Goal: Task Accomplishment & Management: Use online tool/utility

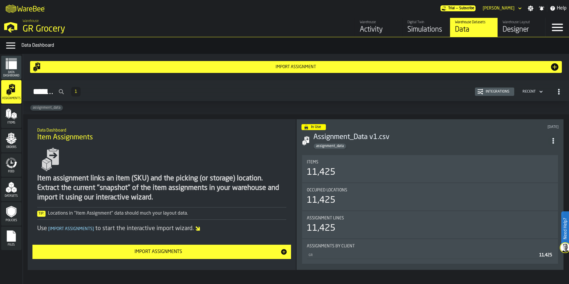
click at [417, 29] on div "Simulations" at bounding box center [426, 30] width 38 height 10
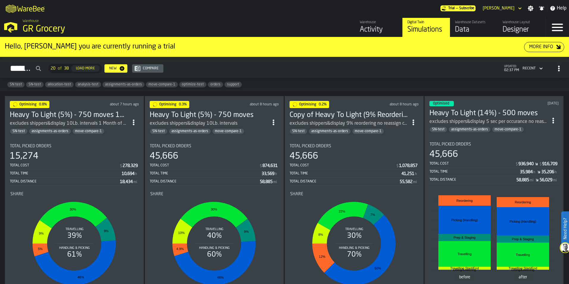
click at [472, 110] on h3 "Heavy To Light (14%) - 500 moves" at bounding box center [488, 114] width 118 height 10
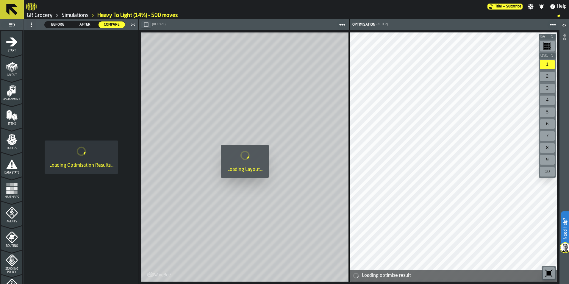
scroll to position [186, 0]
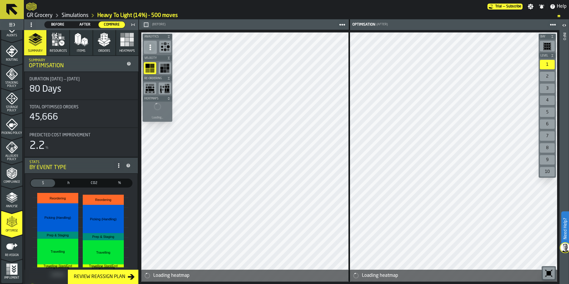
click at [128, 65] on icon at bounding box center [129, 64] width 4 height 4
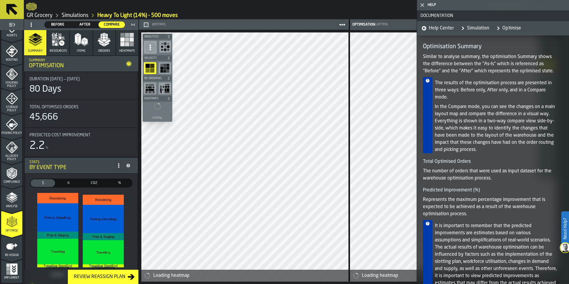
click at [423, 5] on polygon "button-toggle-Close me" at bounding box center [423, 5] width 4 height 4
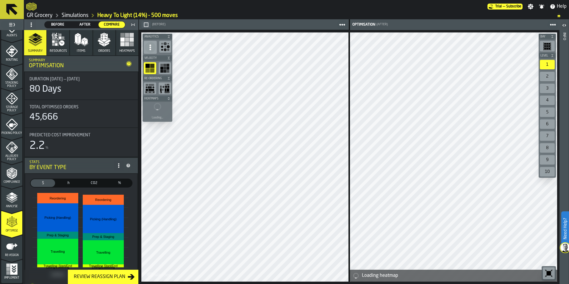
click at [31, 23] on circle at bounding box center [31, 22] width 1 height 1
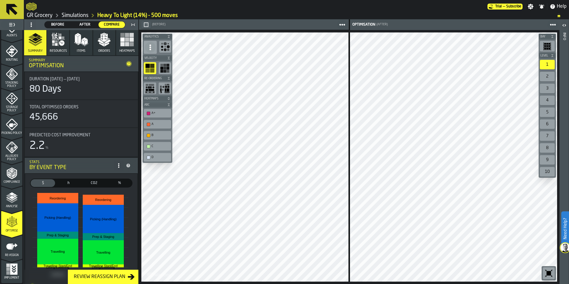
click at [11, 24] on icon "button-toggle-Toggle Full Menu" at bounding box center [11, 24] width 7 height 7
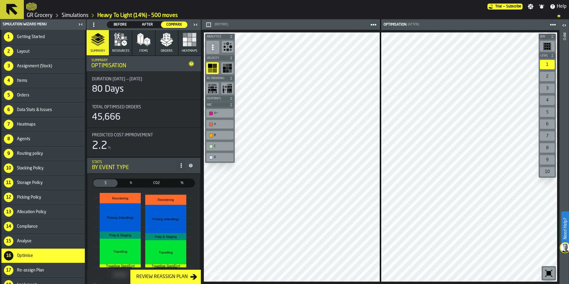
click at [58, 258] on div "16 Optimise" at bounding box center [42, 255] width 83 height 14
click at [80, 26] on icon "button-toggle-Close me" at bounding box center [80, 24] width 7 height 7
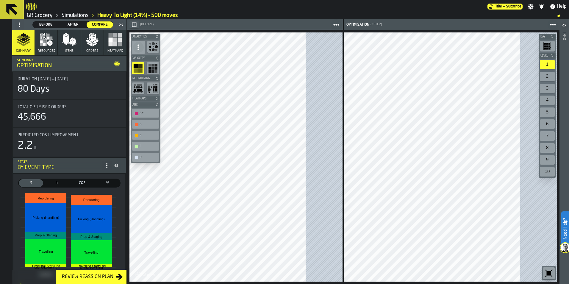
click at [22, 23] on span at bounding box center [20, 25] width 10 height 10
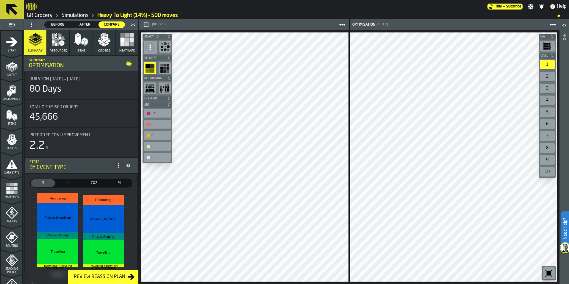
click at [17, 25] on div "button-toggle-Toggle Full Menu" at bounding box center [11, 25] width 21 height 8
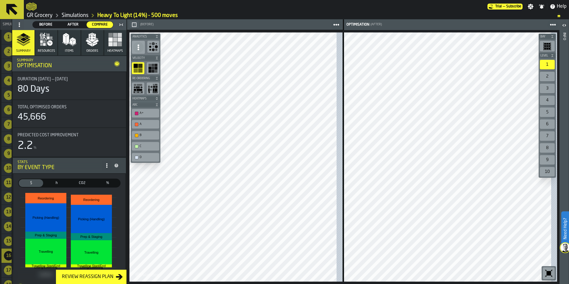
click at [79, 23] on icon "button-toggle-Close me" at bounding box center [80, 24] width 7 height 7
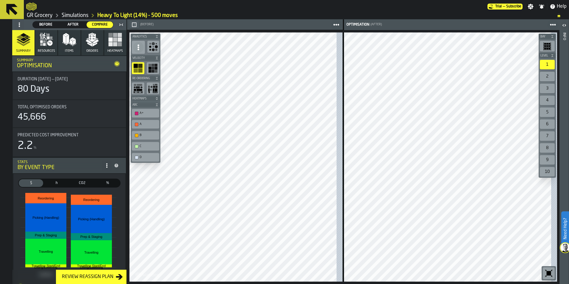
click at [29, 23] on div "Before Before After After Compare Compare" at bounding box center [65, 25] width 104 height 10
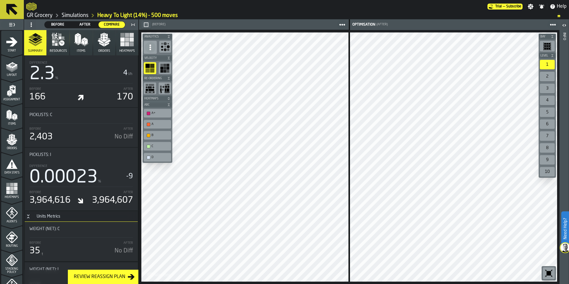
scroll to position [22, 0]
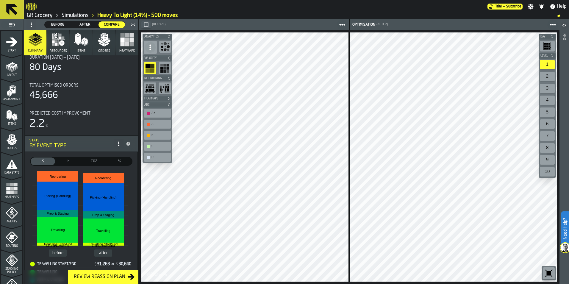
click at [73, 15] on link "Simulations" at bounding box center [75, 15] width 27 height 7
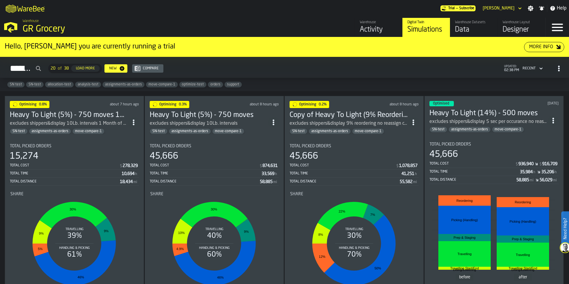
click at [552, 118] on icon "ItemListCard-DashboardItemContainer" at bounding box center [553, 121] width 6 height 6
click at [547, 133] on div "Open" at bounding box center [539, 131] width 31 height 7
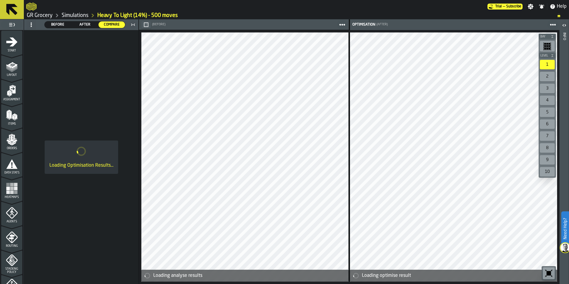
scroll to position [186, 0]
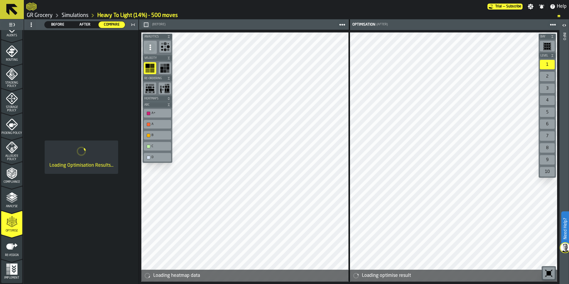
click at [14, 253] on div "Re-assign" at bounding box center [11, 248] width 21 height 16
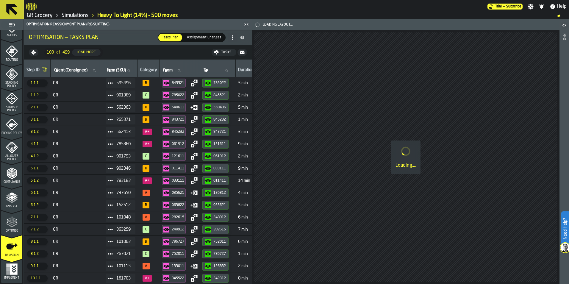
click at [13, 230] on span "Optimise" at bounding box center [11, 230] width 21 height 3
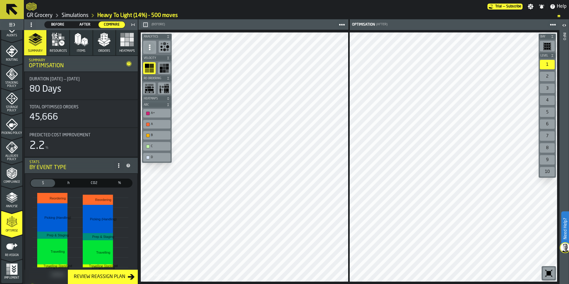
click at [35, 24] on span at bounding box center [31, 25] width 10 height 10
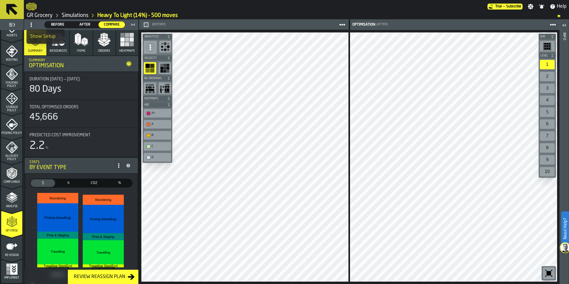
click at [37, 36] on div "Show Setup" at bounding box center [45, 36] width 31 height 7
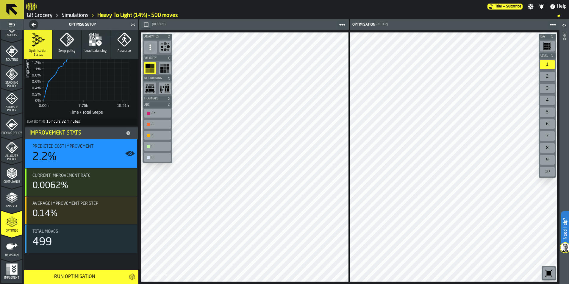
scroll to position [0, 0]
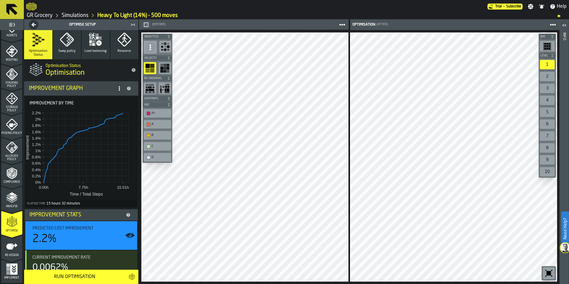
click at [117, 88] on icon at bounding box center [119, 88] width 5 height 5
click at [114, 99] on div "Show Support Options..." at bounding box center [94, 100] width 50 height 7
click at [96, 277] on div "Run Optimisation" at bounding box center [75, 276] width 94 height 7
click at [76, 15] on link "Simulations" at bounding box center [75, 15] width 27 height 7
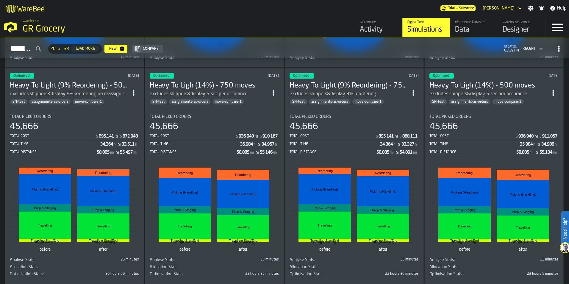
scroll to position [238, 0]
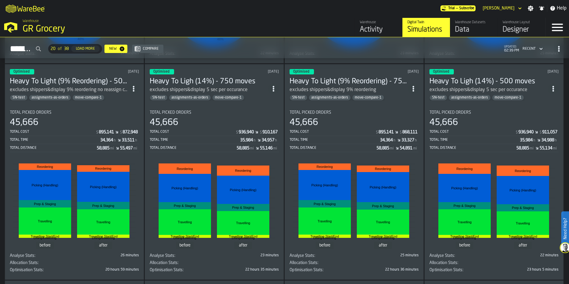
click at [134, 86] on icon "ItemListCard-DashboardItemContainer" at bounding box center [134, 89] width 6 height 6
click at [130, 101] on div "Open" at bounding box center [121, 100] width 31 height 7
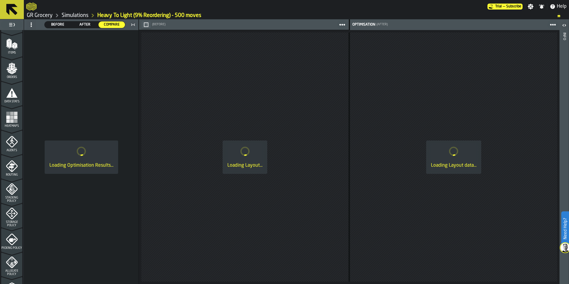
scroll to position [186, 0]
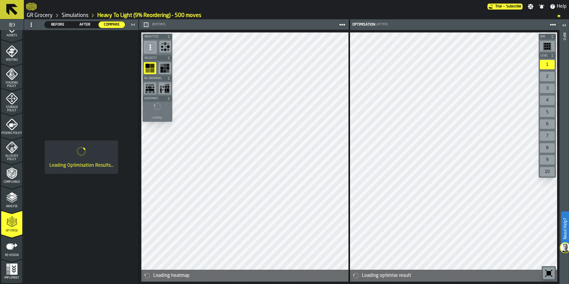
click at [31, 24] on circle at bounding box center [31, 24] width 1 height 1
click at [32, 34] on div "Show Setup" at bounding box center [45, 36] width 31 height 7
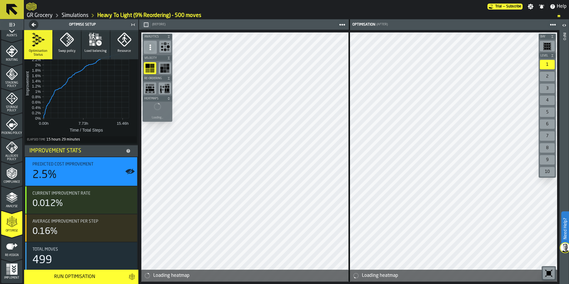
scroll to position [82, 0]
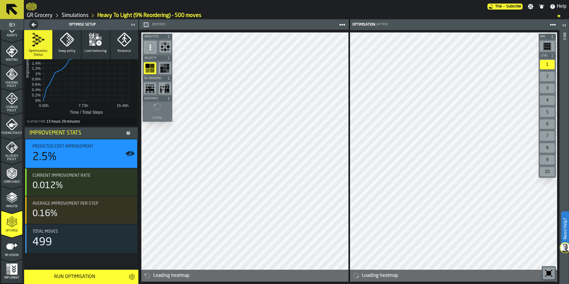
click at [69, 277] on div "Run Optimisation" at bounding box center [75, 276] width 94 height 7
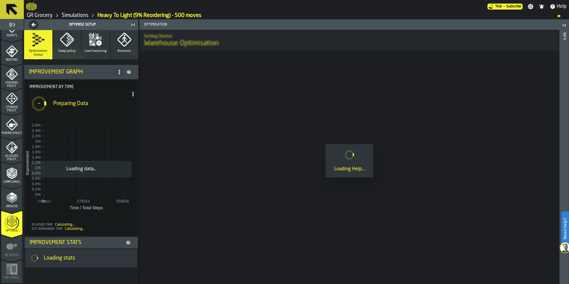
scroll to position [17, 0]
click at [81, 16] on link "Simulations" at bounding box center [75, 15] width 27 height 7
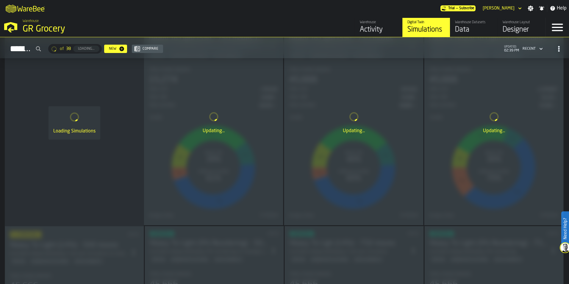
scroll to position [208, 0]
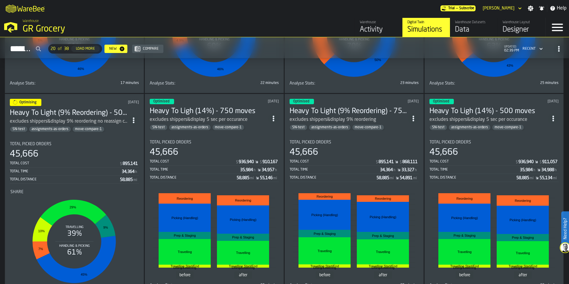
click at [274, 118] on circle "ItemListCard-DashboardItemContainer" at bounding box center [273, 118] width 1 height 1
click at [258, 128] on div "Open" at bounding box center [261, 129] width 31 height 7
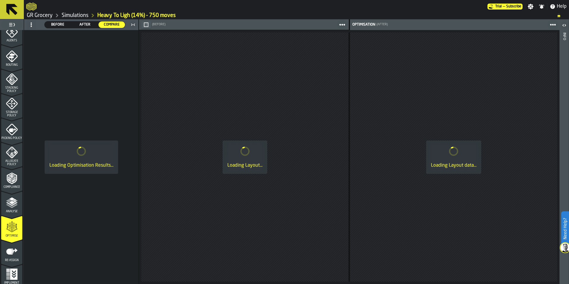
scroll to position [186, 0]
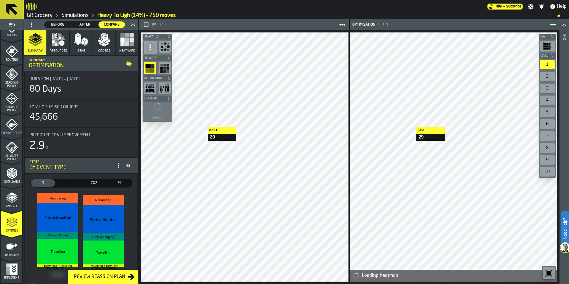
drag, startPoint x: 35, startPoint y: 24, endPoint x: 36, endPoint y: 45, distance: 20.6
click at [35, 24] on span at bounding box center [31, 25] width 10 height 10
click at [42, 39] on div "Show Setup" at bounding box center [45, 36] width 31 height 7
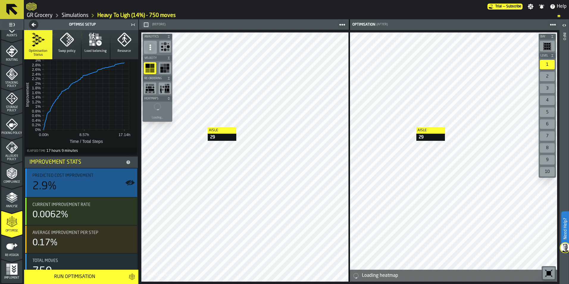
scroll to position [82, 0]
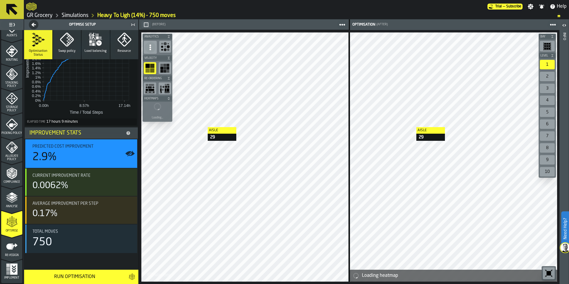
click at [80, 274] on div "Run Optimisation" at bounding box center [75, 276] width 94 height 7
click at [69, 14] on link "Simulations" at bounding box center [75, 15] width 27 height 7
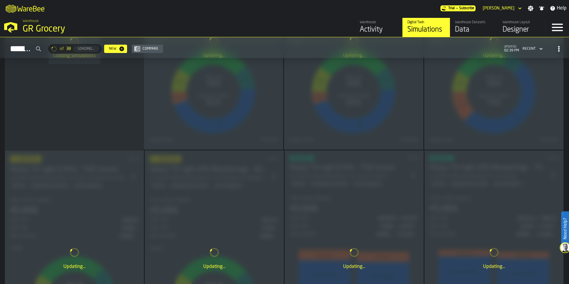
scroll to position [208, 0]
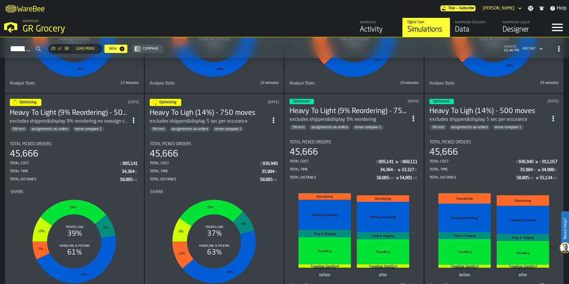
click at [412, 118] on icon "ItemListCard-DashboardItemContainer" at bounding box center [413, 118] width 6 height 6
click at [395, 132] on div "Open" at bounding box center [400, 129] width 31 height 7
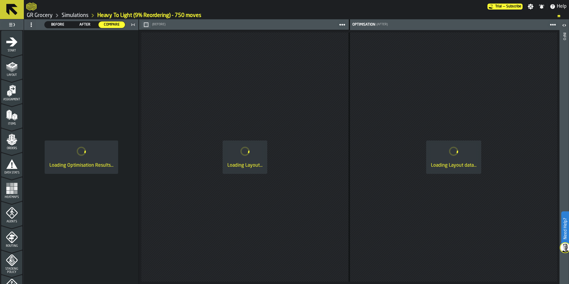
click at [29, 25] on icon at bounding box center [31, 24] width 5 height 5
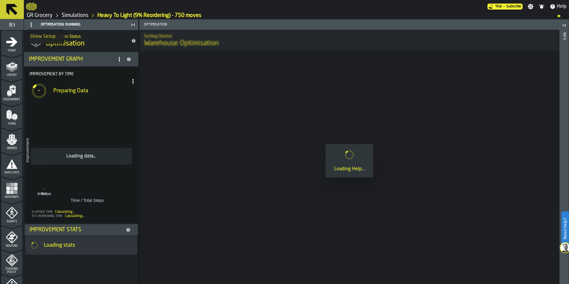
click at [37, 37] on div "Show Setup" at bounding box center [45, 36] width 31 height 7
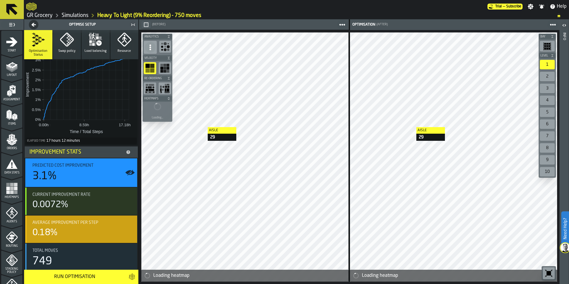
scroll to position [82, 0]
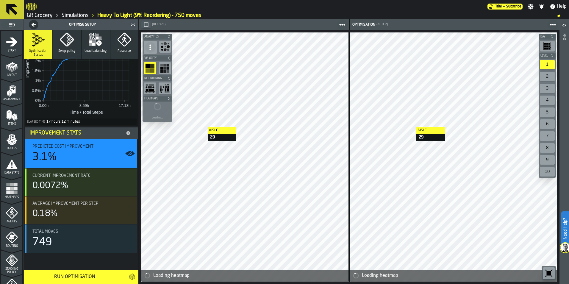
click at [66, 279] on div "Run Optimisation" at bounding box center [75, 276] width 94 height 7
click at [65, 15] on link "Simulations" at bounding box center [75, 15] width 27 height 7
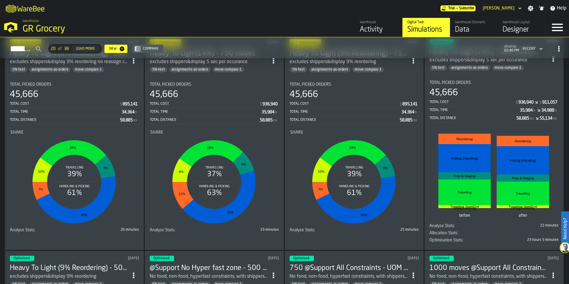
scroll to position [208, 0]
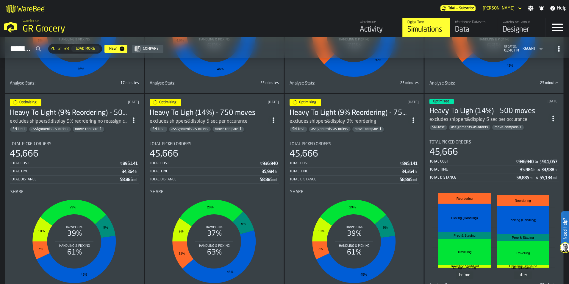
click at [555, 118] on icon "ItemListCard-DashboardItemContainer" at bounding box center [553, 118] width 6 height 6
click at [536, 131] on div "Open" at bounding box center [539, 129] width 31 height 7
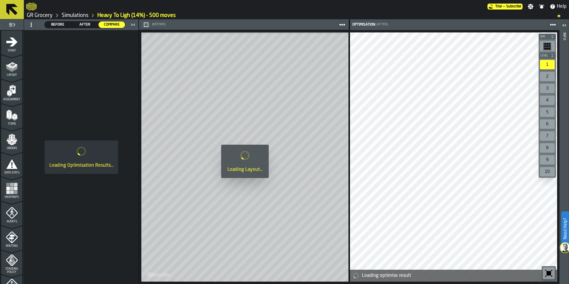
click at [32, 25] on circle at bounding box center [31, 24] width 1 height 1
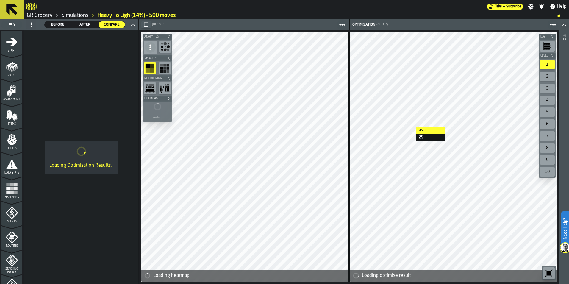
scroll to position [186, 0]
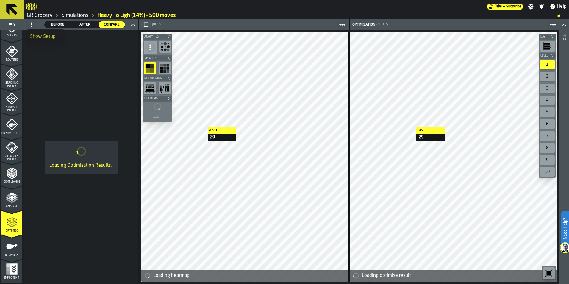
click at [46, 36] on div "Show Setup" at bounding box center [45, 36] width 31 height 7
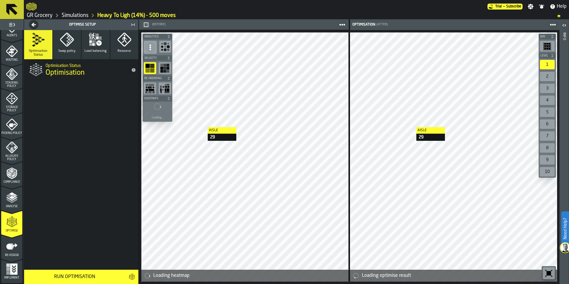
click at [76, 276] on div "Run Optimisation" at bounding box center [75, 276] width 94 height 7
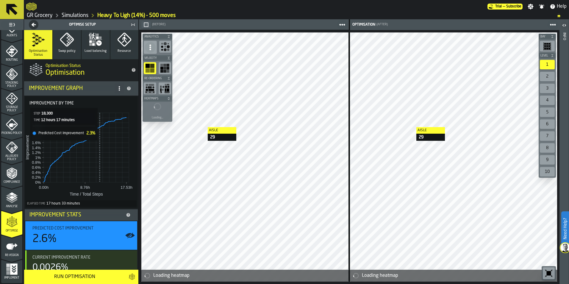
scroll to position [82, 0]
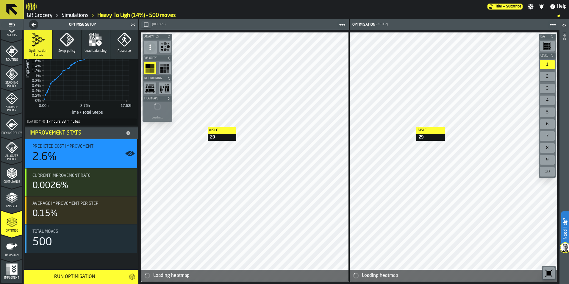
click at [87, 276] on div "Run Optimisation" at bounding box center [75, 276] width 94 height 7
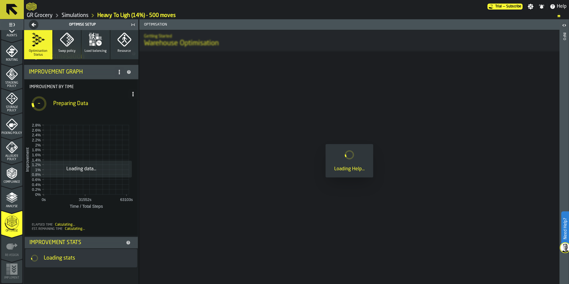
scroll to position [17, 0]
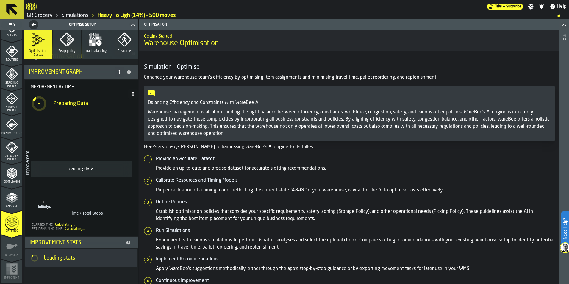
click at [82, 15] on link "Simulations" at bounding box center [75, 15] width 27 height 7
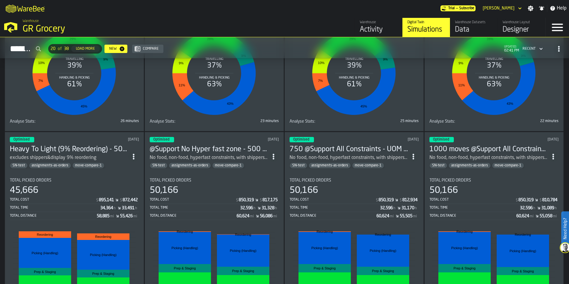
scroll to position [387, 0]
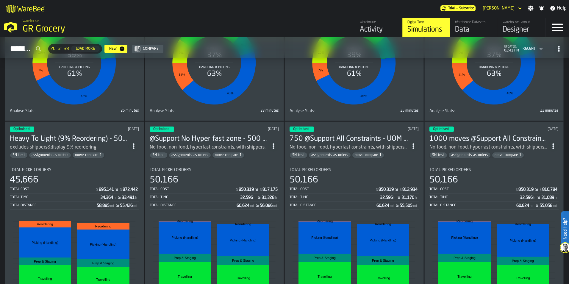
click at [137, 144] on icon "ItemListCard-DashboardItemContainer" at bounding box center [134, 146] width 6 height 6
click at [122, 159] on div "Open" at bounding box center [121, 157] width 31 height 7
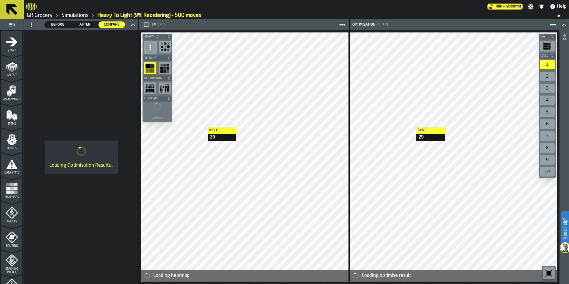
click at [30, 25] on icon at bounding box center [31, 24] width 5 height 5
click at [39, 39] on div "Show Setup" at bounding box center [45, 36] width 31 height 7
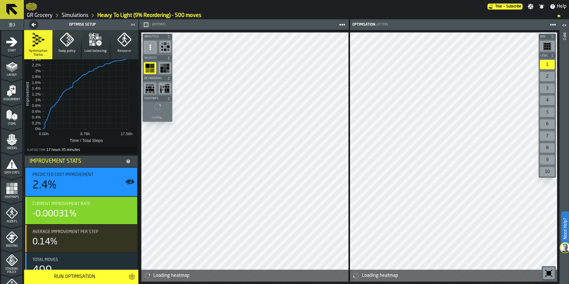
scroll to position [82, 0]
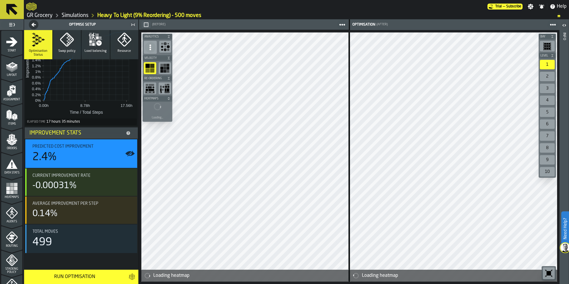
click at [68, 277] on div "Run Optimisation" at bounding box center [75, 276] width 94 height 7
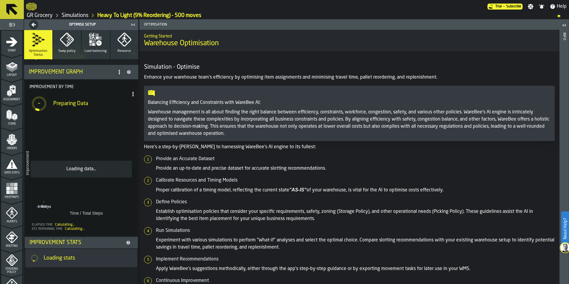
click at [69, 13] on link "Simulations" at bounding box center [75, 15] width 27 height 7
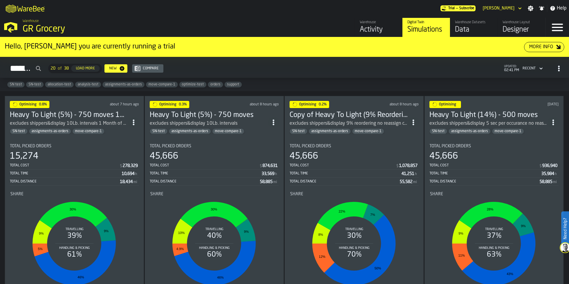
click at [441, 116] on h3 "Heavy To Light (14%) - 500 moves" at bounding box center [488, 115] width 118 height 10
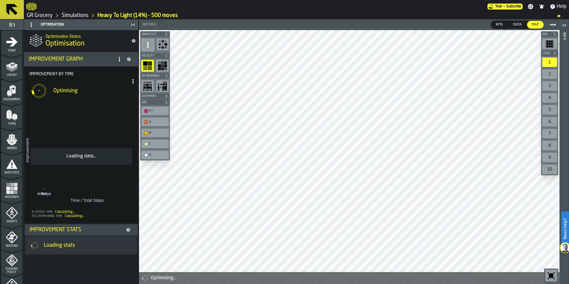
drag, startPoint x: 75, startPoint y: 18, endPoint x: 79, endPoint y: 17, distance: 4.5
click at [75, 18] on link "Simulations" at bounding box center [75, 15] width 27 height 7
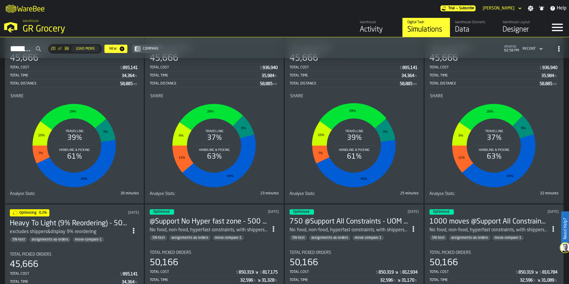
scroll to position [240, 0]
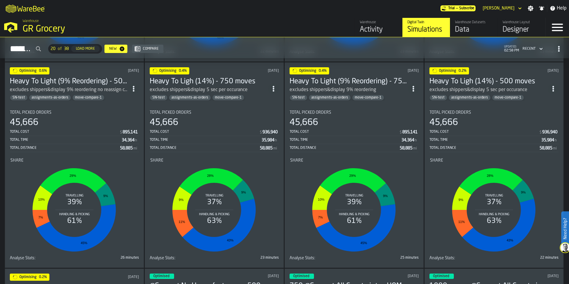
click at [331, 77] on h3 "Heavy To Light (9% Reordering) - 750 moves" at bounding box center [349, 82] width 118 height 10
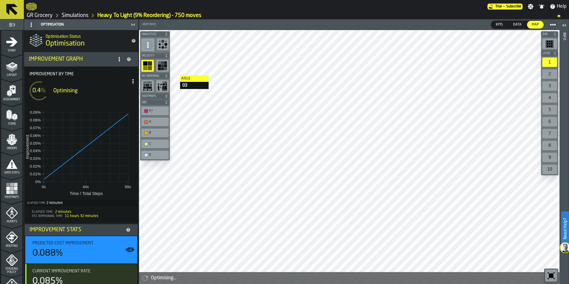
click at [82, 17] on link "Simulations" at bounding box center [75, 15] width 27 height 7
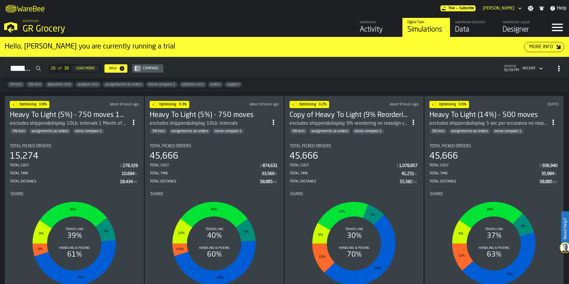
click at [68, 117] on h3 "Heavy To Light (5%) - 750 moves 1Month v.2" at bounding box center [69, 115] width 118 height 10
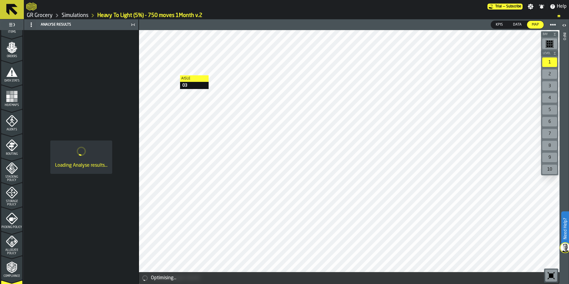
scroll to position [186, 0]
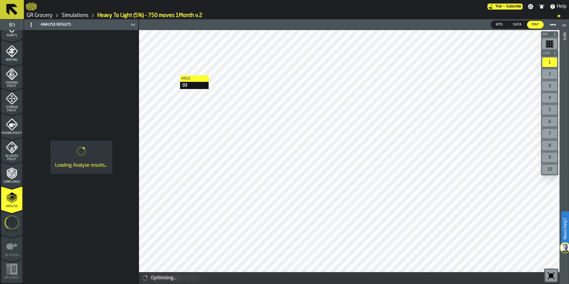
click at [18, 226] on icon "menu Optimise" at bounding box center [12, 223] width 14 height 24
